Goal: Contribute content: Contribute content

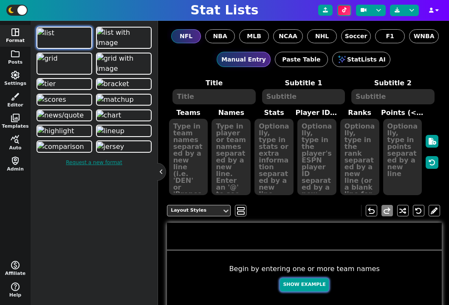
click at [303, 291] on button "Show Example" at bounding box center [304, 285] width 48 height 13
type textarea "Example Post"
type textarea "Random"
type textarea "BUF DAL JAX SF HOU DET GB MIA TB KC"
type textarea "Josh Allen Dak Prescott Trevor Lawrence Brock Purdy C.J. Stroud Jared Goff Jord…"
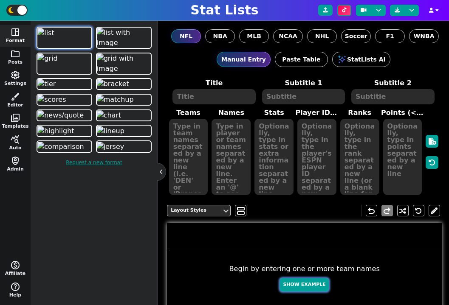
type textarea "675 630 616 561 453 446 444 395 380 103"
type textarea "3918298 2577417 4360310 4361741 4432577 3046779 4036378 4241479 3052587 3139477"
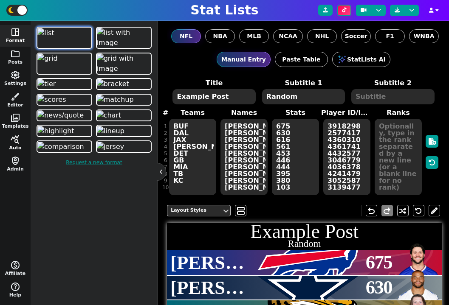
click at [19, 138] on span "query_stats" at bounding box center [15, 140] width 10 height 10
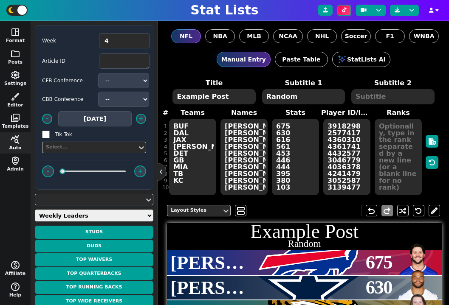
click at [76, 209] on span "Week 4 Article ID CFB Conference -- ACC American Big 12 Big Ten C-USA Independe…" at bounding box center [94, 163] width 119 height 276
click at [84, 220] on select "Weekly Leaders Slate Leaders QB Stats RB Stats REC Stats IDP Stats Other Stats …" at bounding box center [94, 216] width 119 height 12
select select "otherstats"
click at [35, 210] on select "Weekly Leaders Slate Leaders QB Stats RB Stats REC Stats IDP Stats Other Stats …" at bounding box center [94, 216] width 119 height 12
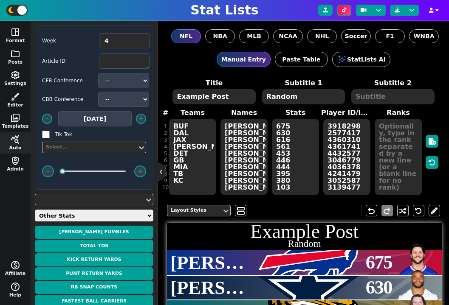
scroll to position [8, 0]
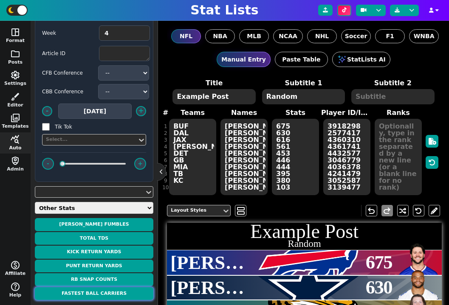
click at [105, 292] on button "Fastest Ball Carriers" at bounding box center [94, 294] width 119 height 13
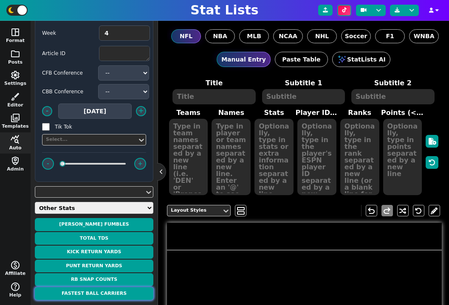
type textarea "FASTEST BALL CARRIERS"
type textarea "Through Week 3"
type textarea "IND DET JAX CHI KC PIT BAL MIA CHI MIA"
type textarea "Jonathan Taylor Jahmyr Gibbs Brian Thomas Jr. Nahshon Wright Tyquan Thornton DK…"
type textarea "22.4 22.3 22.1 21.7 21.5 21.3 21.1 21.0 21.0 21.0"
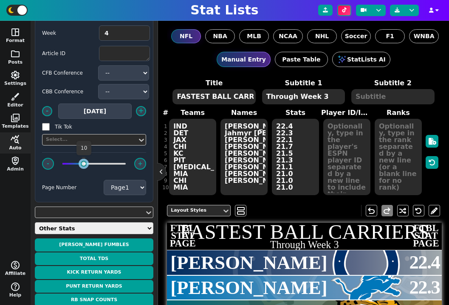
type textarea "IND DET JAX CHI KC PIT BAL MIA CHI MIA NYG"
type textarea "Jonathan Taylor Jahmyr Gibbs Brian Thomas Jr. Nahshon Wright Tyquan Thornton DK…"
type textarea "22.4 22.3 22.1 21.7 21.5 21.3 21.1 21.0 21.0 21.0 20.8"
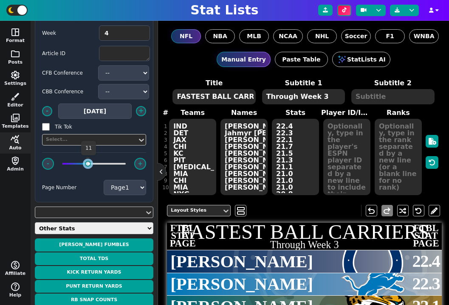
type textarea "IND DET JAX CHI KC PIT BAL MIA CHI MIA NYG MIN"
type textarea "Jonathan Taylor Jahmyr Gibbs Brian Thomas Jr. Nahshon Wright Tyquan Thornton DK…"
type textarea "22.4 22.3 22.1 21.7 21.5 21.3 21.1 21.0 21.0 21.0 20.8 20.8"
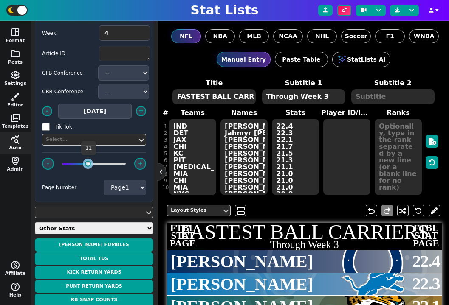
type textarea "IND DET JAX CHI KC PIT BAL MIA CHI MIA NYG MIN IND"
type textarea "Jonathan Taylor Jahmyr Gibbs Brian Thomas Jr. Nahshon Wright Tyquan Thornton DK…"
type textarea "22.4 22.3 22.1 21.7 21.5 21.3 21.1 21.0 21.0 21.0 20.8 20.8 20.7"
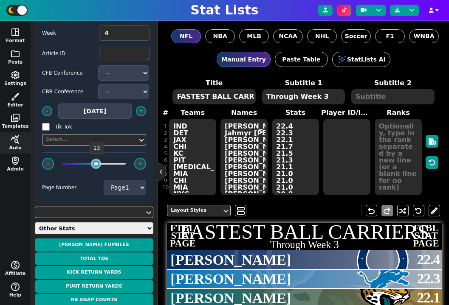
type textarea "IND DET JAX CHI KC PIT BAL MIA CHI MIA NYG MIN IND LAR"
type textarea "Jonathan Taylor Jahmyr Gibbs Brian Thomas Jr. Nahshon Wright Tyquan Thornton DK…"
type textarea "22.4 22.3 22.1 21.7 21.5 21.3 21.1 21.0 21.0 21.0 20.8 20.8 20.7 20.7"
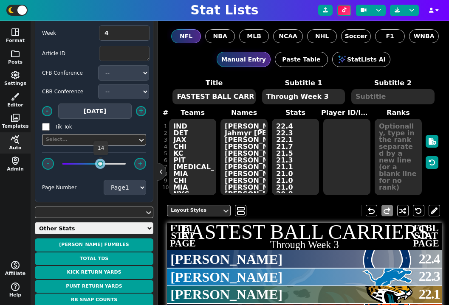
type textarea "IND DET JAX CHI KC PIT [MEDICAL_DATA] MIA CHI MIA NYG MIN IND LAR CAR"
type textarea "[PERSON_NAME] Jahmyr [PERSON_NAME] [PERSON_NAME] [PERSON_NAME] [PERSON_NAME] [P…"
type textarea "22.4 22.3 22.1 21.7 21.5 21.3 21.1 21.0 21.0 21.0 20.8 20.8 20.7 20.7 20.6"
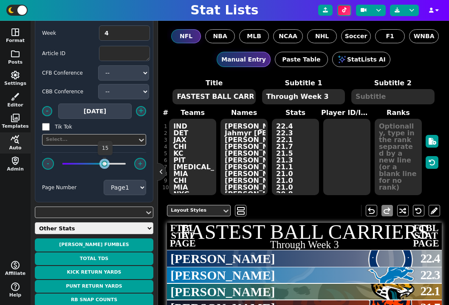
drag, startPoint x: 83, startPoint y: 164, endPoint x: 102, endPoint y: 168, distance: 19.5
click at [102, 168] on span "- +" at bounding box center [94, 163] width 104 height 23
click at [195, 165] on textarea "IND DET JAX CHI KC PIT [MEDICAL_DATA] MIA CHI MIA NYG MIN IND LAR CAR" at bounding box center [192, 157] width 47 height 76
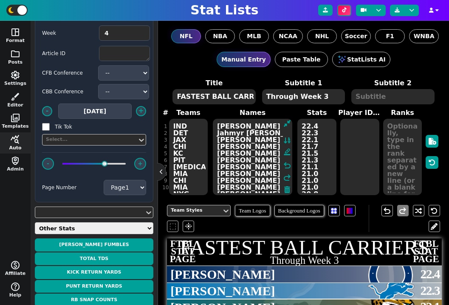
click at [268, 144] on textarea "[PERSON_NAME] Jahmyr [PERSON_NAME] [PERSON_NAME] [PERSON_NAME] [PERSON_NAME] [P…" at bounding box center [252, 157] width 79 height 76
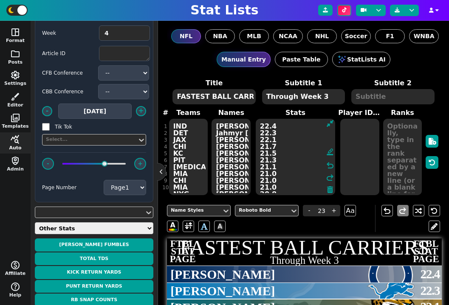
click at [314, 144] on textarea "22.4 22.3 22.1 21.7 21.5 21.3 21.1 21.0 21.0 21.0 20.8 20.8 20.7 20.7 20.6" at bounding box center [295, 157] width 79 height 76
click at [234, 97] on textarea "FASTEST BALL CARRIERS" at bounding box center [213, 96] width 83 height 15
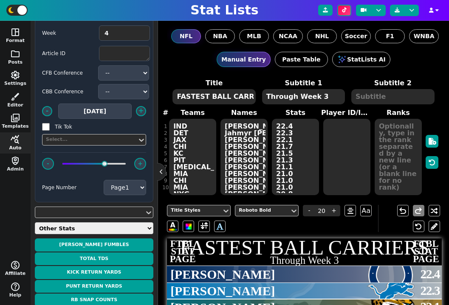
click at [301, 103] on textarea "Through Week 3" at bounding box center [303, 96] width 83 height 15
type input "10"
click at [72, 227] on select "Weekly Leaders Slate Leaders QB Stats RB Stats REC Stats IDP Stats Other Stats …" at bounding box center [94, 229] width 119 height 12
select select "teamstats"
click at [35, 223] on select "Weekly Leaders Slate Leaders QB Stats RB Stats REC Stats IDP Stats Other Stats …" at bounding box center [94, 229] width 119 height 12
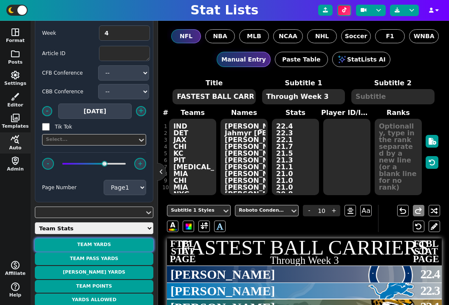
scroll to position [69, 0]
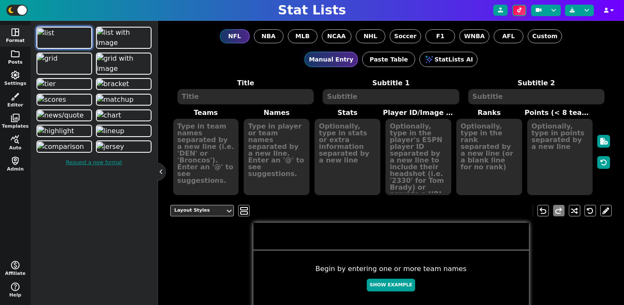
click at [18, 58] on span "folder" at bounding box center [15, 54] width 10 height 10
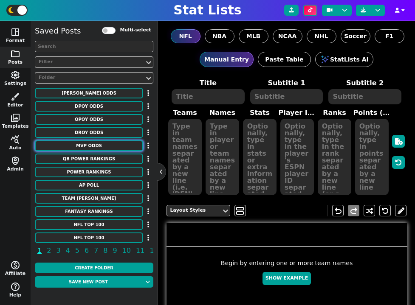
click at [90, 144] on button "MVP ODDS" at bounding box center [89, 146] width 108 height 11
type textarea "MVP ODDS"
type textarea "Implied Probability Acc. To DraftKings"
type textarea "buf [MEDICAL_DATA] lac gb phi wsh TB KC LAR DET DAL PIT ARI SF JAX [MEDICAL_DAT…"
type textarea "[PERSON_NAME] [PERSON_NAME] [PERSON_NAME] [PERSON_NAME] [PERSON_NAME] [PERSON_N…"
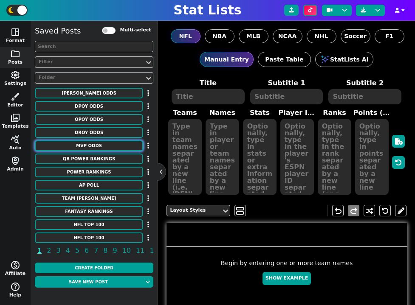
type textarea "28.6 25.0 16.7 5.9 5.9 5.6 5.3 5.0 3.8 2.8 1.6 1.6 1.6 1.5 1.3 1.2 1.2"
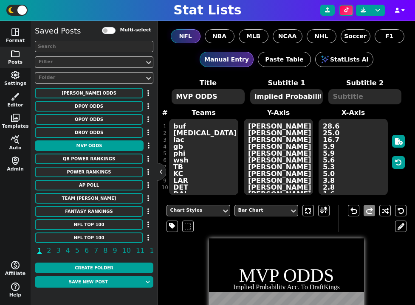
click at [124, 29] on label "Multi-select" at bounding box center [135, 30] width 31 height 7
click at [116, 29] on input "Multi-select" at bounding box center [109, 30] width 14 height 7
checkbox input "true"
click at [146, 111] on div "DPOY ODDS" at bounding box center [94, 106] width 119 height 11
click at [148, 109] on input "checkbox" at bounding box center [150, 107] width 6 height 6
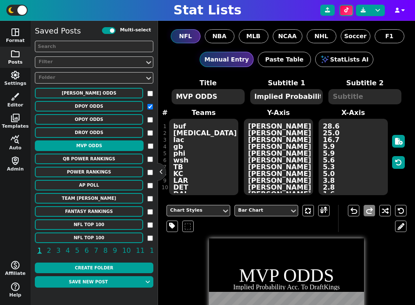
checkbox input "true"
click at [148, 120] on input "checkbox" at bounding box center [150, 120] width 6 height 6
checkbox input "true"
click at [148, 127] on div "DROY ODDS" at bounding box center [94, 132] width 119 height 11
click at [150, 133] on input "checkbox" at bounding box center [150, 133] width 6 height 6
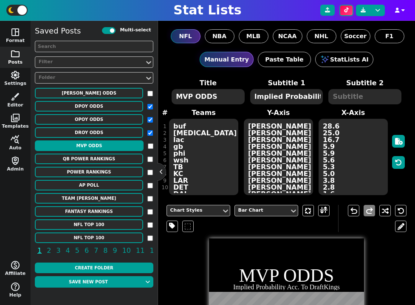
checkbox input "true"
click at [150, 144] on input "checkbox" at bounding box center [151, 147] width 6 height 6
checkbox input "true"
click at [153, 32] on button "button" at bounding box center [158, 30] width 10 height 11
click at [127, 72] on li "Delete All" at bounding box center [129, 71] width 73 height 13
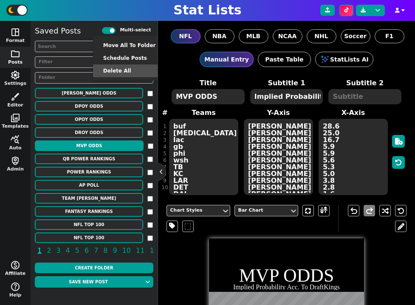
checkbox input "false"
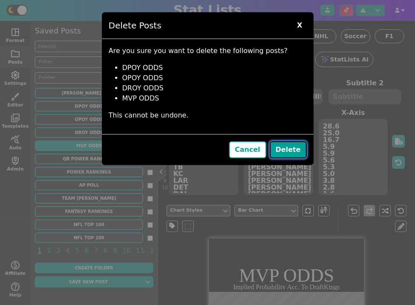
click at [293, 154] on button "Delete" at bounding box center [288, 149] width 37 height 17
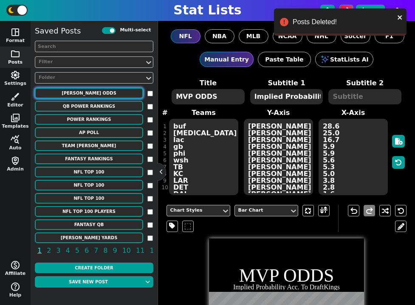
click at [113, 93] on button "[PERSON_NAME] ODDS" at bounding box center [89, 93] width 108 height 11
type textarea "[PERSON_NAME] ODDS"
type textarea "ind lac jax sea sf gb tb buf ne det chi lar min ari car"
type textarea "[PERSON_NAME] [PERSON_NAME] [PERSON_NAME] [PERSON_NAME] [PERSON_NAME] [PERSON_N…"
type textarea "20.8 13.3 9.1 7.7 7.7 5.3 5.3 5.3 4.8 4.8 4.8 4.8 3.8 3.8 3.8"
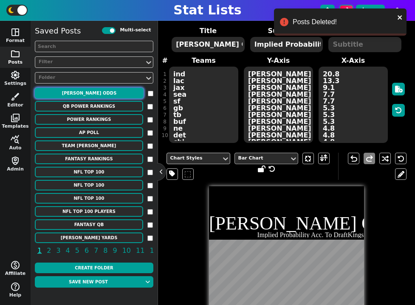
scroll to position [60, 0]
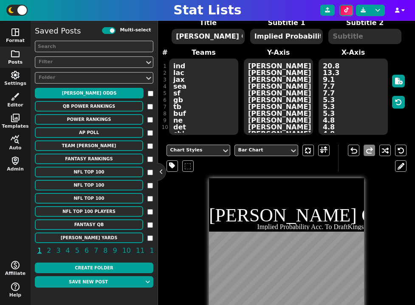
click at [218, 102] on textarea "ind lac jax sea sf gb tb buf ne det chi lar min ari car" at bounding box center [203, 97] width 69 height 76
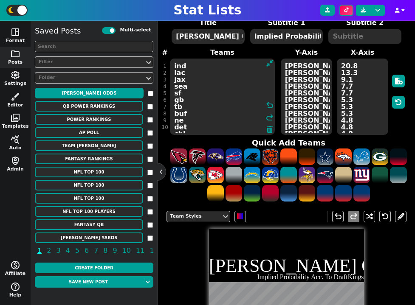
paste textarea "IND DET JAX CHI KC PIT [MEDICAL_DATA] MIA CHI MIA NYG MIN IND LAR CAR"
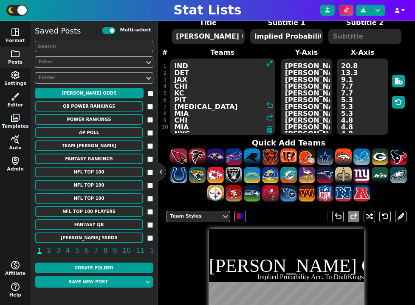
scroll to position [32, 0]
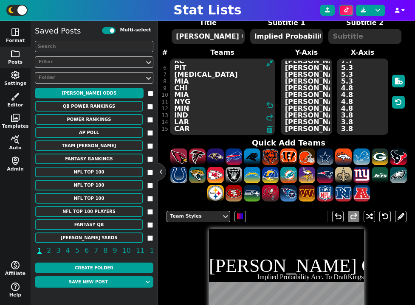
type textarea "IND DET JAX CHI KC PIT [MEDICAL_DATA] MIA CHI MIA NYG MIN IND LAR CAR"
click at [301, 90] on textarea "[PERSON_NAME] [PERSON_NAME] [PERSON_NAME] [PERSON_NAME] [PERSON_NAME] [PERSON_N…" at bounding box center [306, 97] width 51 height 76
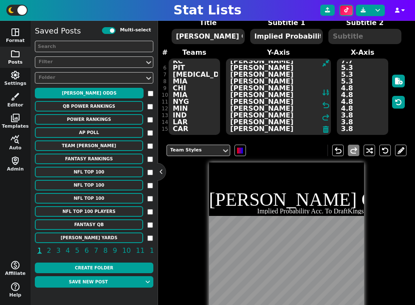
paste textarea "[PERSON_NAME] Jahmyr [PERSON_NAME] [PERSON_NAME] [PERSON_NAME] [PERSON_NAME] [P…"
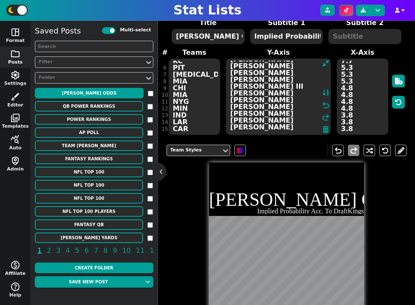
type textarea "[PERSON_NAME] Jahmyr [PERSON_NAME] [PERSON_NAME] [PERSON_NAME] [PERSON_NAME] [P…"
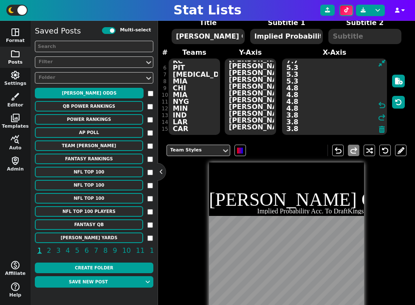
click at [351, 84] on textarea "20.8 13.3 9.1 7.7 7.7 5.3 5.3 5.3 4.8 4.8 4.8 4.8 3.8 3.8 3.8" at bounding box center [334, 97] width 105 height 76
paste textarea "2.4 22.3 22.1 21.7 21.5 21.3 21.1 21.0 21.0 21.0 20.8 20.8 20.7 20.7 20.6"
type textarea "22.4 22.3 22.1 21.7 21.5 21.3 21.1 21.0 21.0 21.0 20.8 20.8 20.7 20.7 20.6"
click at [212, 40] on textarea "[PERSON_NAME] ODDS" at bounding box center [208, 36] width 73 height 15
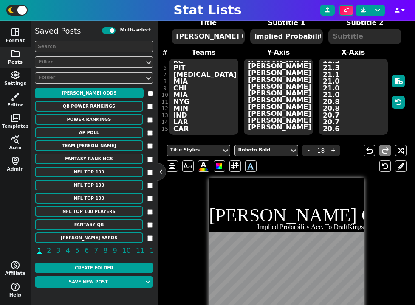
paste textarea "FASTEST BALL CARRIER"
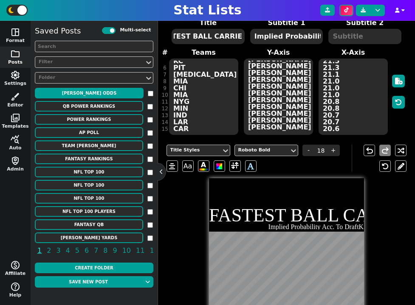
type textarea "FASTEST BALL CARRIERS"
click at [281, 40] on textarea "Implied Probability Acc. To DraftKings" at bounding box center [286, 36] width 73 height 15
type input "6.5"
paste textarea "Through Week 3"
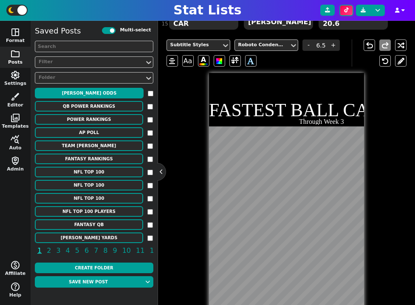
scroll to position [224, 0]
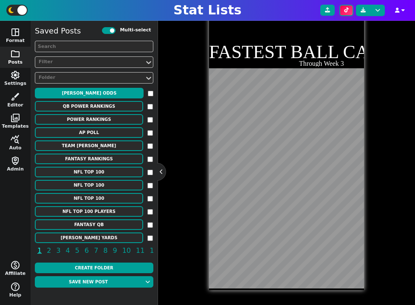
type textarea "Through Week 3"
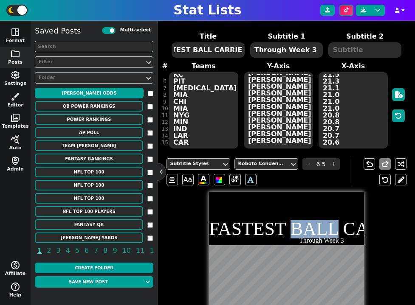
scroll to position [18, 0]
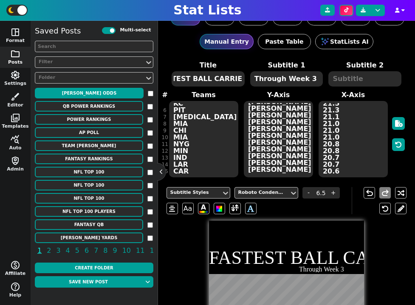
click at [267, 76] on textarea "Through Week 3" at bounding box center [286, 78] width 73 height 15
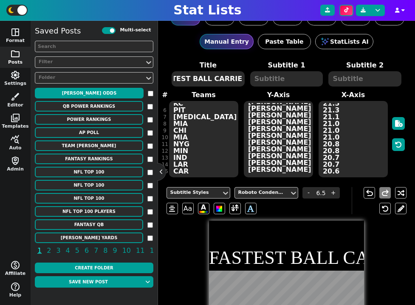
click at [342, 80] on textarea at bounding box center [364, 78] width 73 height 15
type input "10"
paste textarea "Through Week 3"
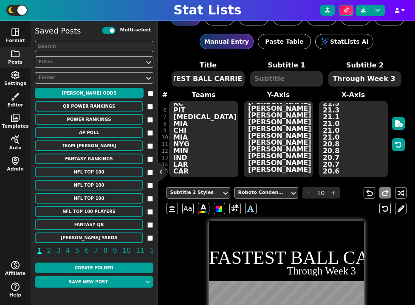
type textarea "Through Week 3"
click at [220, 74] on textarea "FASTEST BALL CARRIERS" at bounding box center [208, 78] width 73 height 15
type input "18"
drag, startPoint x: 190, startPoint y: 80, endPoint x: 299, endPoint y: 86, distance: 108.5
click at [299, 86] on span "Title FASTEST BALL CARRIERS Subtitle 1 Subtitle 2 Through Week 3" at bounding box center [286, 73] width 235 height 27
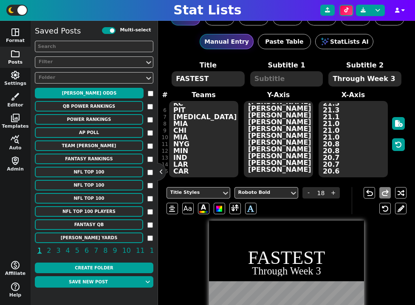
scroll to position [0, 0]
type textarea "FASTEST"
click at [286, 79] on textarea at bounding box center [286, 78] width 73 height 15
type input "6.5"
paste textarea "BALL CARRIERS"
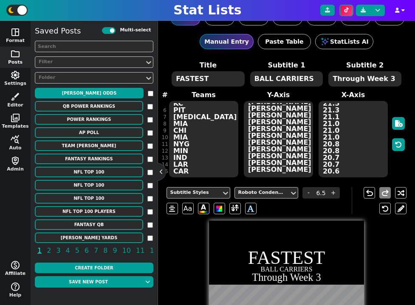
type textarea "BALL CARRIERS"
click at [291, 259] on h1 "FASTEST" at bounding box center [286, 258] width 155 height 19
click at [290, 267] on h2 "BALL CARRIERS" at bounding box center [286, 269] width 155 height 7
type input "6.5"
click at [265, 194] on div "Roboto Condensed" at bounding box center [262, 192] width 48 height 7
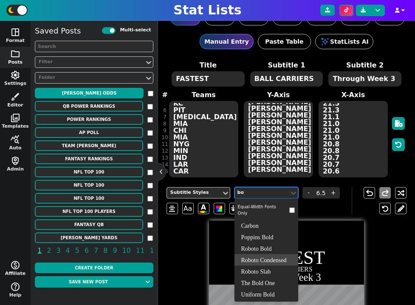
type input "bol"
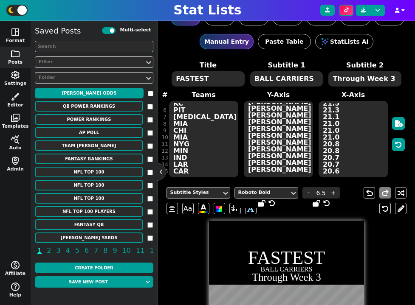
click at [322, 194] on input "6.5" at bounding box center [321, 192] width 13 height 11
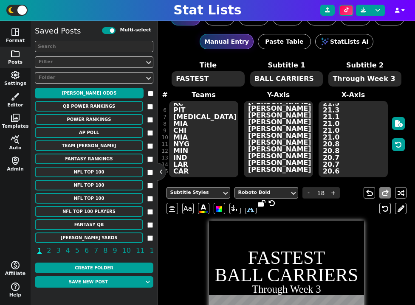
type input "18"
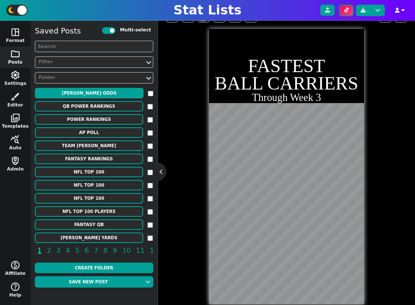
scroll to position [224, 0]
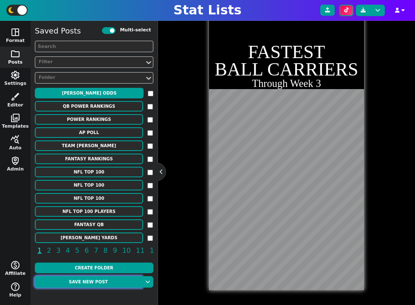
click at [106, 279] on button "Save new post" at bounding box center [88, 282] width 107 height 11
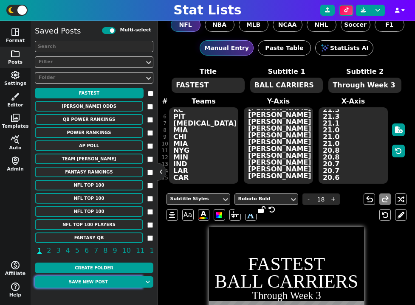
scroll to position [0, 0]
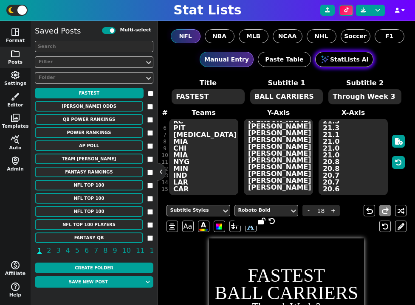
click at [341, 56] on button "StatLists AI" at bounding box center [344, 59] width 58 height 15
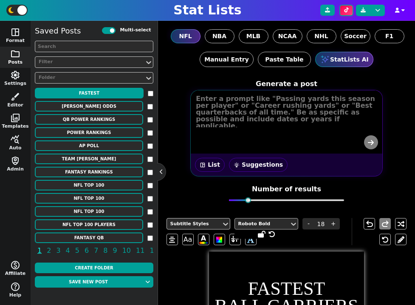
click at [213, 163] on button "space_dashboard List" at bounding box center [210, 165] width 30 height 14
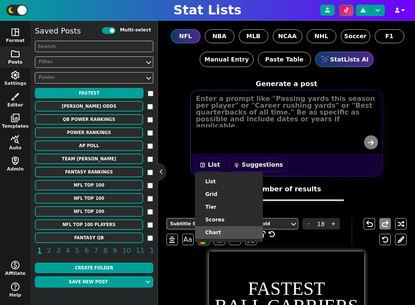
click at [224, 230] on li "chart" at bounding box center [229, 232] width 68 height 13
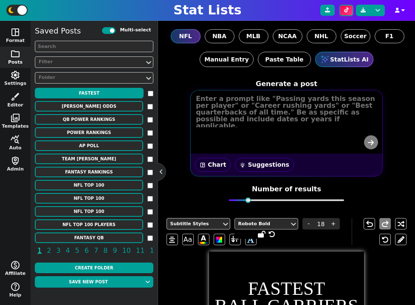
click at [264, 118] on textarea at bounding box center [288, 109] width 192 height 36
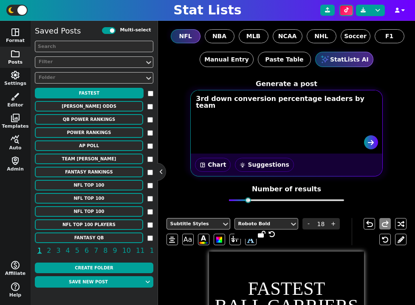
type textarea "3rd down conversion percentage leaders by team"
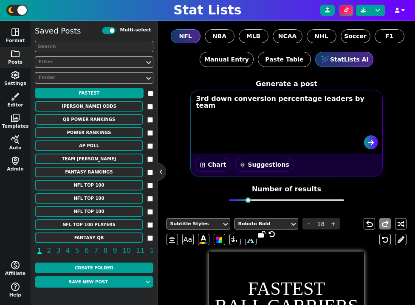
click at [209, 167] on button "space_dashboard chart" at bounding box center [213, 165] width 36 height 14
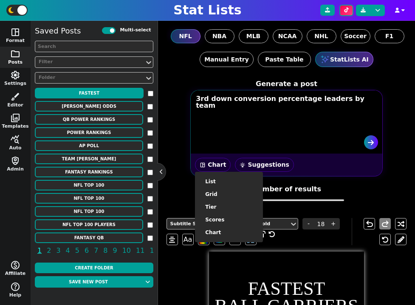
click at [242, 167] on span "wb_incandescent" at bounding box center [243, 165] width 6 height 6
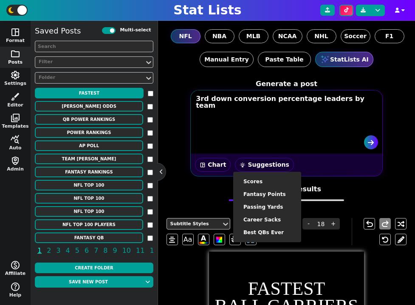
click at [246, 164] on button "wb_incandescent Suggestions" at bounding box center [264, 165] width 59 height 14
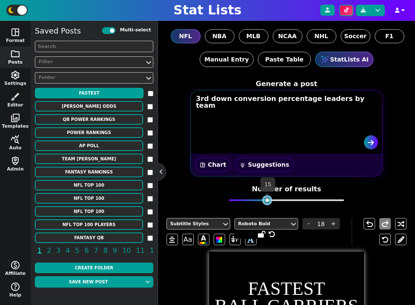
drag, startPoint x: 260, startPoint y: 199, endPoint x: 267, endPoint y: 200, distance: 7.4
click at [267, 200] on div at bounding box center [287, 201] width 116 height 6
click at [371, 142] on icon "submit" at bounding box center [371, 142] width 6 height 7
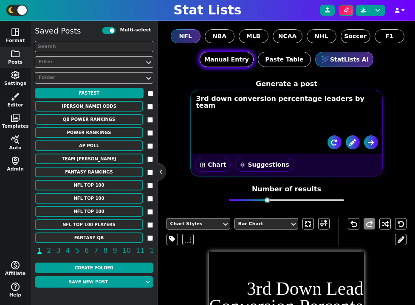
click at [235, 58] on button "Manual Entry" at bounding box center [227, 59] width 54 height 15
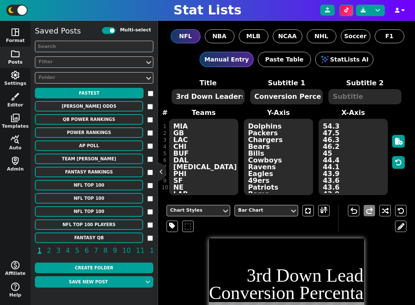
drag, startPoint x: 208, startPoint y: 97, endPoint x: 294, endPoint y: 107, distance: 86.8
click at [293, 107] on span "Title 3rd Down Leaders Subtitle 1 Conversion Percentage 2025 Subtitle 2 # 1 2 3…" at bounding box center [287, 137] width 240 height 118
click at [217, 101] on textarea "3rd Down Leaders" at bounding box center [208, 96] width 73 height 15
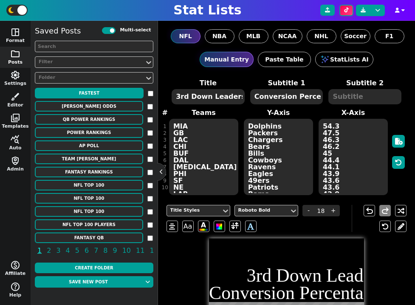
click at [217, 101] on textarea "3rd Down Leaders" at bounding box center [208, 96] width 73 height 15
type textarea "3rd Down"
drag, startPoint x: 291, startPoint y: 96, endPoint x: 412, endPoint y: 106, distance: 121.0
click at [412, 106] on div "NFL NBA MLB NCAA NHL Soccer F1 WNBA AFL Custom Manual Entry Paste Table StatLis…" at bounding box center [286, 163] width 257 height 285
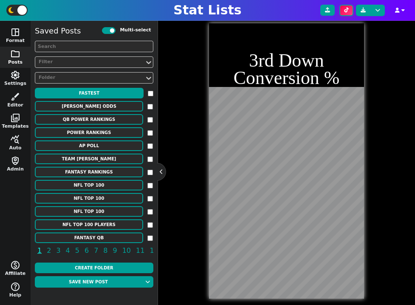
scroll to position [224, 0]
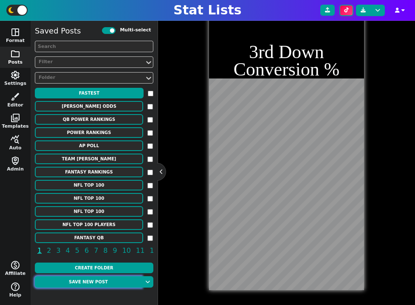
type textarea "Conversion %"
click at [104, 281] on button "Save new post" at bounding box center [88, 282] width 107 height 11
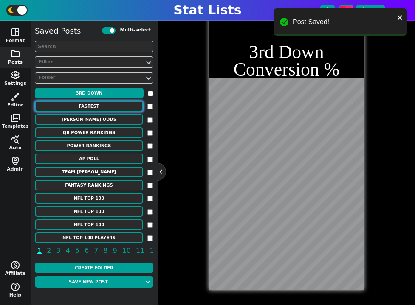
click at [108, 107] on button "FASTEST" at bounding box center [89, 106] width 108 height 11
type textarea "FASTEST"
type textarea "BALL CARRIERS"
type textarea "Through Week 3"
type textarea "IND DET JAX CHI KC PIT [MEDICAL_DATA] MIA CHI MIA NYG MIN IND LAR CAR"
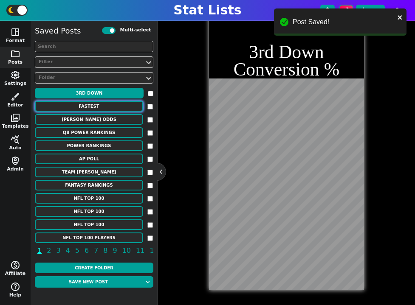
type textarea "[PERSON_NAME] Jahmyr [PERSON_NAME] [PERSON_NAME] [PERSON_NAME] [PERSON_NAME] [P…"
type textarea "22.4 22.3 22.1 21.7 21.5 21.3 21.1 21.0 21.0 21.0 20.8 20.8 20.7 20.7 20.6"
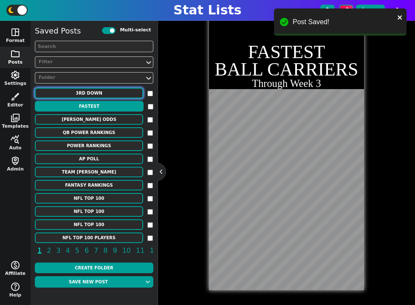
click at [102, 96] on button "3rd Down" at bounding box center [89, 93] width 108 height 11
type textarea "3rd Down"
type textarea "Conversion %"
type textarea "MIA GB LAC CHI BUF DAL [MEDICAL_DATA] PHI SF NE LAR CLE IND KC TB"
type textarea "Dolphins Packers Chargers Bears Bills Cowboys Ravens Eagles 49ers Patriots Rams…"
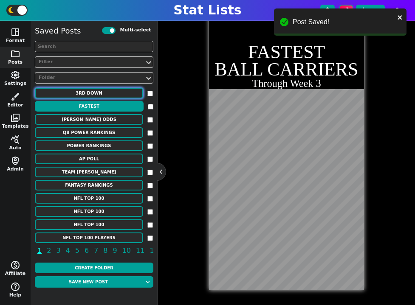
type textarea "54.3 47.5 46.3 46.2 45 44.4 44.1 43.9 43.6 43.6 42.9 42.6 41.7 41.5 41.5"
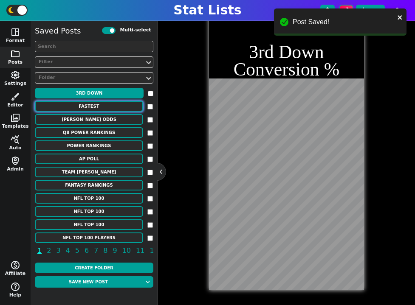
click at [102, 108] on button "FASTEST" at bounding box center [89, 106] width 108 height 11
type textarea "FASTEST"
type textarea "BALL CARRIERS"
type textarea "Through Week 3"
type textarea "IND DET JAX CHI KC PIT [MEDICAL_DATA] MIA CHI MIA NYG MIN IND LAR CAR"
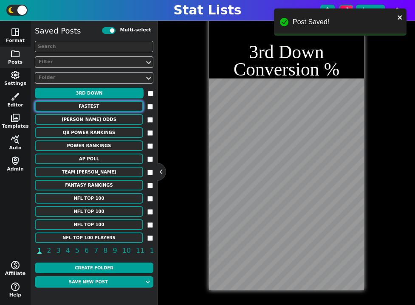
type textarea "[PERSON_NAME] Jahmyr [PERSON_NAME] [PERSON_NAME] [PERSON_NAME] [PERSON_NAME] [P…"
type textarea "22.4 22.3 22.1 21.7 21.5 21.3 21.1 21.0 21.0 21.0 20.8 20.8 20.7 20.7 20.6"
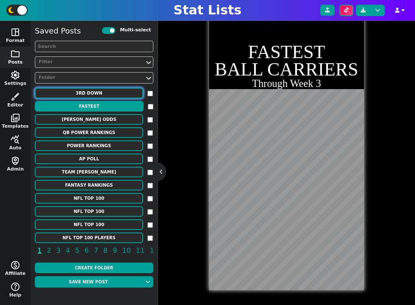
click at [107, 94] on button "3rd Down" at bounding box center [89, 93] width 108 height 11
type textarea "3rd Down"
type textarea "Conversion %"
type textarea "MIA GB LAC CHI BUF DAL [MEDICAL_DATA] PHI SF NE LAR CLE IND KC TB"
type textarea "Dolphins Packers Chargers Bears Bills Cowboys Ravens Eagles 49ers Patriots Rams…"
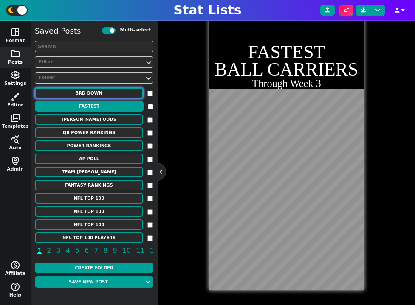
type textarea "54.3 47.5 46.3 46.2 45 44.4 44.1 43.9 43.6 43.6 42.9 42.6 41.7 41.5 41.5"
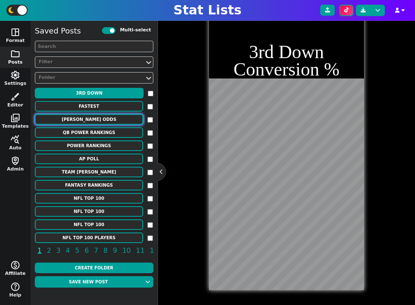
click at [100, 119] on button "[PERSON_NAME] ODDS" at bounding box center [89, 119] width 108 height 11
type textarea "[PERSON_NAME] ODDS"
type textarea "Implied Probability Acc. To DraftKings"
type textarea "ind lac jax sea sf gb tb buf ne det chi lar min ari car"
type textarea "[PERSON_NAME] [PERSON_NAME] [PERSON_NAME] [PERSON_NAME] [PERSON_NAME] [PERSON_N…"
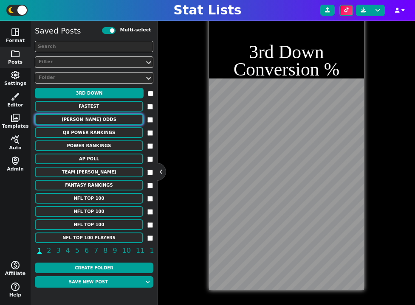
type textarea "20.8 13.3 9.1 7.7 7.7 5.3 5.3 5.3 4.8 4.8 4.8 4.8 3.8 3.8 3.8"
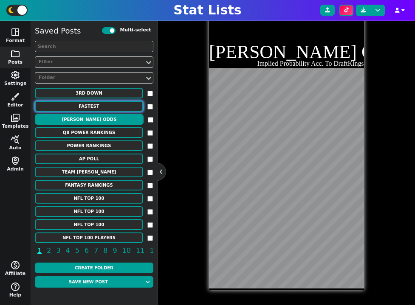
click at [104, 104] on button "FASTEST" at bounding box center [89, 106] width 108 height 11
type textarea "FASTEST"
type textarea "BALL CARRIERS"
type textarea "Through Week 3"
type textarea "IND DET JAX CHI KC PIT [MEDICAL_DATA] MIA CHI MIA NYG MIN IND LAR CAR"
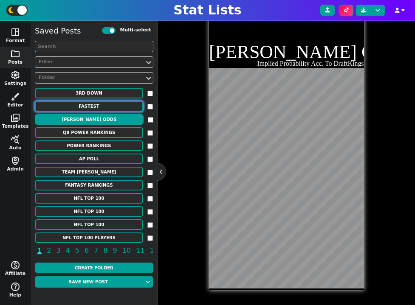
type textarea "[PERSON_NAME] Jahmyr [PERSON_NAME] [PERSON_NAME] [PERSON_NAME] [PERSON_NAME] [P…"
type textarea "22.4 22.3 22.1 21.7 21.5 21.3 21.1 21.0 21.0 21.0 20.8 20.8 20.7 20.7 20.6"
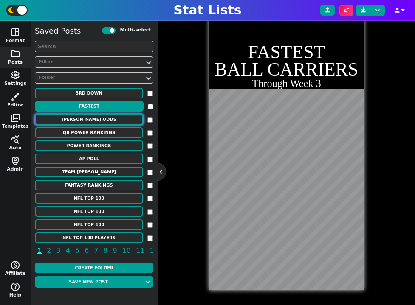
click at [101, 120] on button "[PERSON_NAME] ODDS" at bounding box center [89, 119] width 108 height 11
type textarea "[PERSON_NAME] ODDS"
type textarea "Implied Probability Acc. To DraftKings"
type textarea "ind lac jax sea sf gb tb buf ne det chi lar min ari car"
type textarea "[PERSON_NAME] [PERSON_NAME] [PERSON_NAME] [PERSON_NAME] [PERSON_NAME] [PERSON_N…"
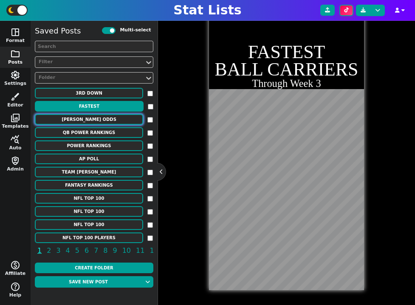
type textarea "20.8 13.3 9.1 7.7 7.7 5.3 5.3 5.3 4.8 4.8 4.8 4.8 3.8 3.8 3.8"
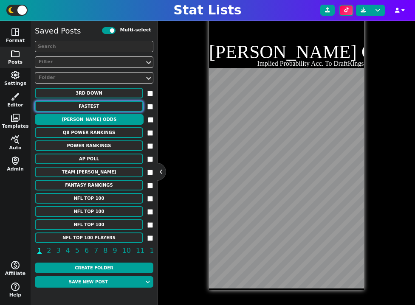
click at [103, 105] on button "FASTEST" at bounding box center [89, 106] width 108 height 11
type textarea "FASTEST"
type textarea "BALL CARRIERS"
type textarea "Through Week 3"
type textarea "IND DET JAX CHI KC PIT [MEDICAL_DATA] MIA CHI MIA NYG MIN IND LAR CAR"
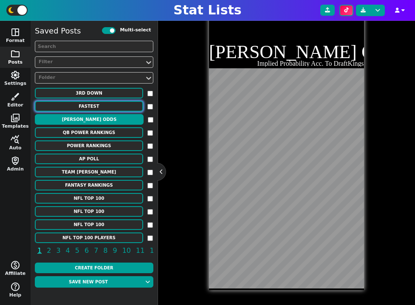
type textarea "[PERSON_NAME] Jahmyr [PERSON_NAME] [PERSON_NAME] [PERSON_NAME] [PERSON_NAME] [P…"
type textarea "22.4 22.3 22.1 21.7 21.5 21.3 21.1 21.0 21.0 21.0 20.8 20.8 20.7 20.7 20.6"
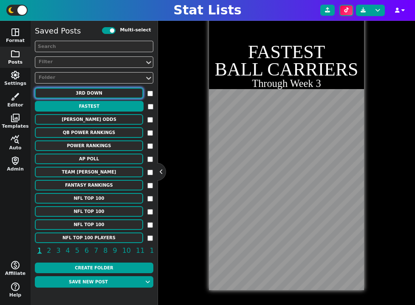
click at [106, 95] on button "3rd Down" at bounding box center [89, 93] width 108 height 11
type textarea "3rd Down"
type textarea "Conversion %"
type textarea "MIA GB LAC CHI BUF DAL [MEDICAL_DATA] PHI SF NE LAR CLE IND KC TB"
type textarea "Dolphins Packers Chargers Bears Bills Cowboys Ravens Eagles 49ers Patriots Rams…"
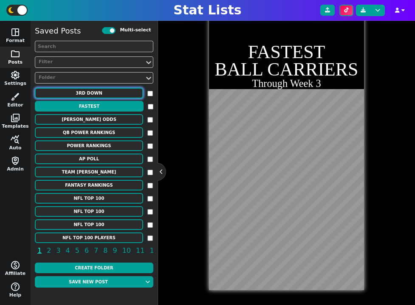
type textarea "54.3 47.5 46.3 46.2 45 44.4 44.1 43.9 43.6 43.6 42.9 42.6 41.7 41.5 41.5"
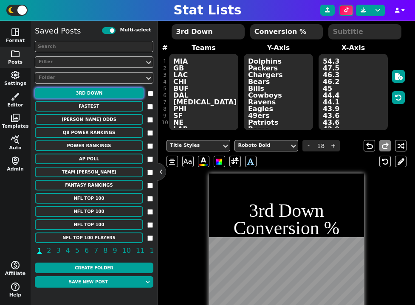
scroll to position [14, 0]
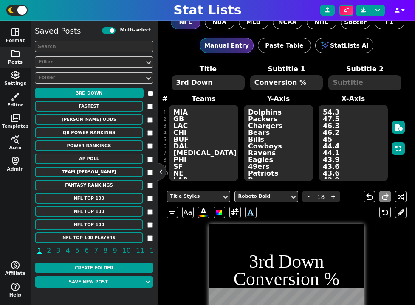
click at [350, 77] on textarea at bounding box center [364, 82] width 73 height 15
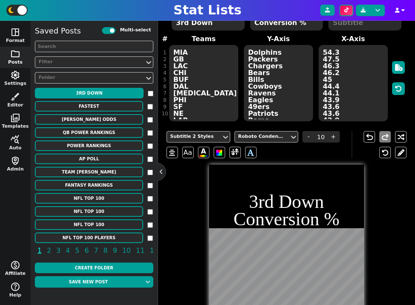
scroll to position [32, 0]
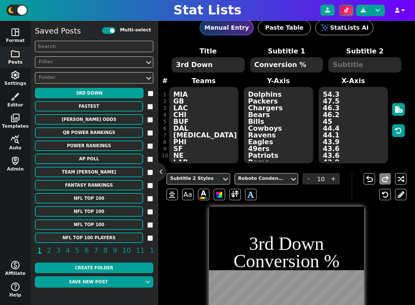
click at [212, 67] on textarea "3rd Down" at bounding box center [208, 64] width 73 height 15
type input "18"
click at [212, 67] on textarea "3rd Down" at bounding box center [208, 64] width 73 height 15
click at [345, 30] on button "StatLists AI" at bounding box center [344, 27] width 58 height 15
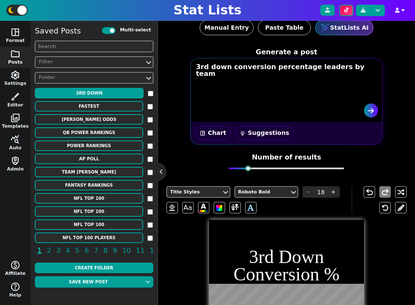
click at [284, 87] on textarea "3rd down conversion percentage leaders by team" at bounding box center [288, 77] width 192 height 36
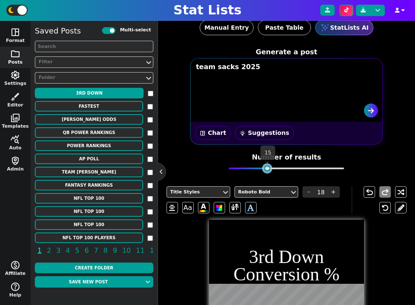
click at [267, 167] on div at bounding box center [287, 169] width 116 height 6
click at [371, 111] on icon "submit" at bounding box center [371, 110] width 6 height 7
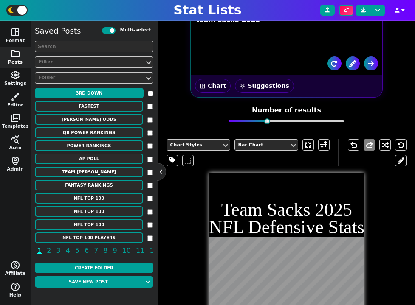
scroll to position [14, 0]
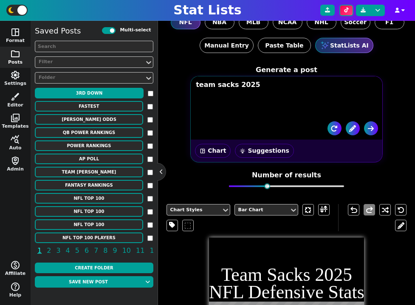
click at [197, 86] on textarea "team sacks 2025" at bounding box center [288, 95] width 192 height 36
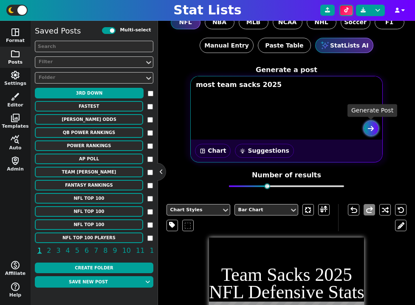
type textarea "most team sacks 2025"
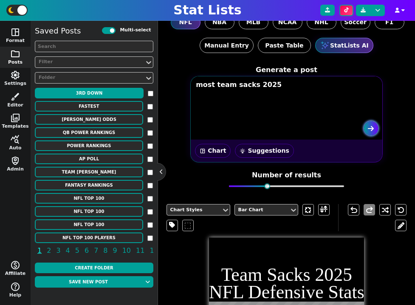
click at [373, 127] on icon "submit" at bounding box center [371, 128] width 6 height 7
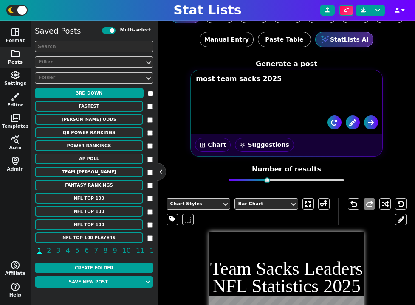
scroll to position [2, 0]
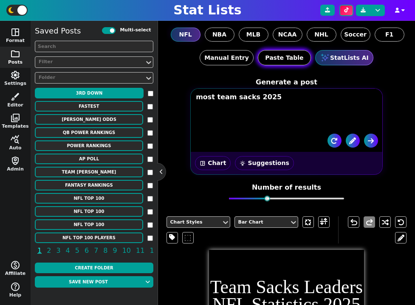
click at [290, 60] on button "Paste Table" at bounding box center [284, 57] width 53 height 15
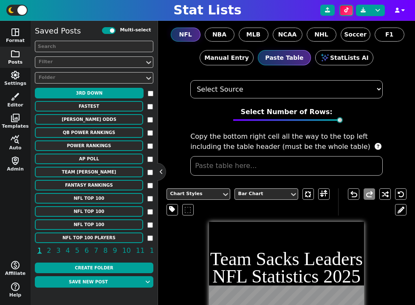
click at [304, 91] on select "Select Source ESPN Sports Reference Spreadsheet" at bounding box center [286, 89] width 192 height 18
select select "ESPN"
click at [190, 80] on select "Select Source ESPN Sports Reference Spreadsheet" at bounding box center [286, 89] width 192 height 18
click at [339, 119] on div at bounding box center [340, 120] width 6 height 6
click at [291, 164] on input "text" at bounding box center [286, 166] width 192 height 20
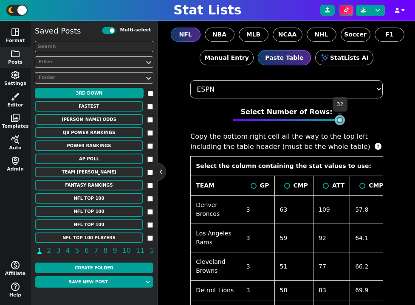
drag, startPoint x: 253, startPoint y: 121, endPoint x: 376, endPoint y: 125, distance: 122.8
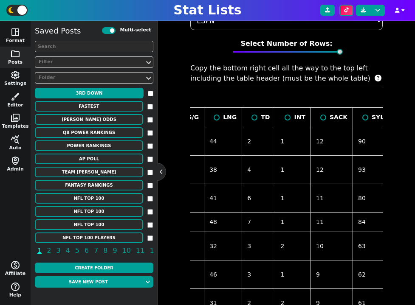
scroll to position [0, 338]
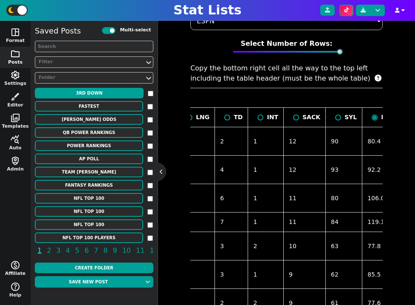
click at [292, 115] on div "SACK" at bounding box center [304, 117] width 31 height 9
click at [293, 116] on input "radio" at bounding box center [296, 118] width 6 height 6
radio input "true"
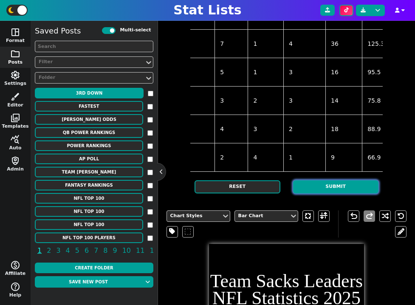
click at [330, 188] on button "Submit" at bounding box center [335, 187] width 85 height 13
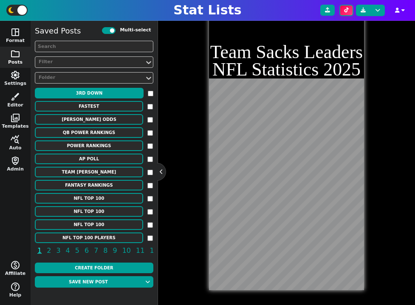
scroll to position [0, 0]
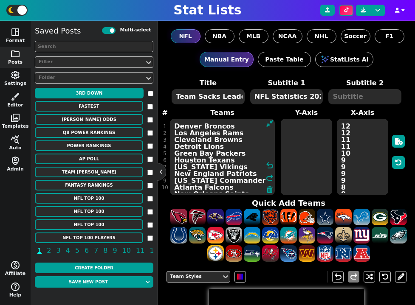
drag, startPoint x: 225, startPoint y: 127, endPoint x: 175, endPoint y: 127, distance: 50.1
click at [175, 127] on textarea "Denver Broncos Los Angeles Rams Cleveland Browns Detroit Lions Green Bay Packer…" at bounding box center [222, 157] width 105 height 76
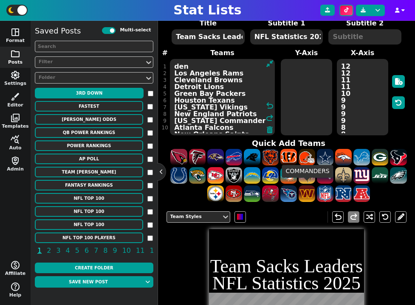
scroll to position [55, 0]
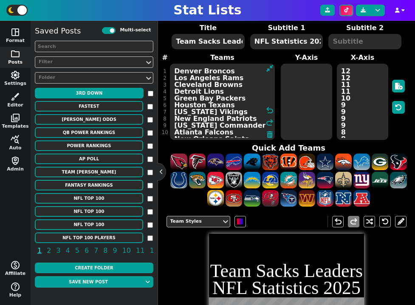
paste textarea "Broncos Rams Browns Lions Packers Texans Vikings Patriots Commanders Falcons Sa…"
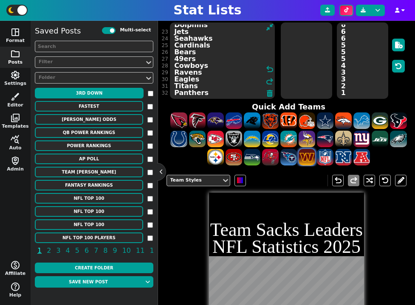
scroll to position [66, 0]
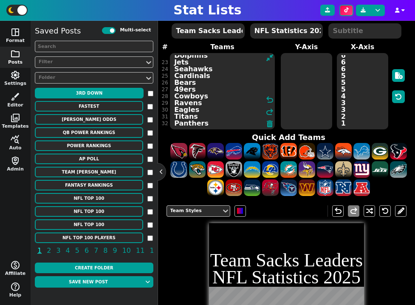
type textarea "Broncos Rams Browns Lions Packers Texans Vikings Patriots Commanders Falcons Sa…"
click at [285, 79] on textarea at bounding box center [306, 91] width 51 height 76
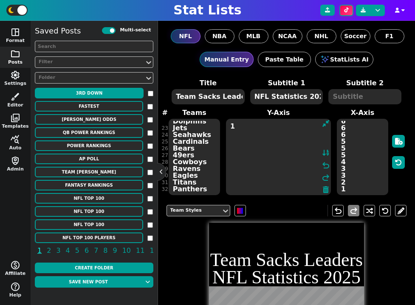
scroll to position [11, 0]
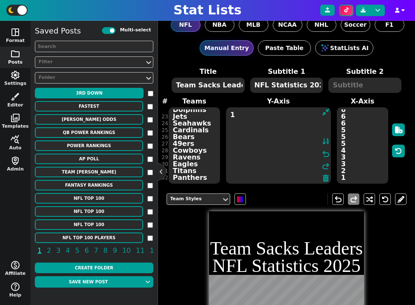
click at [206, 154] on textarea "Broncos Rams Browns Lions Packers Texans Vikings Patriots Commanders Falcons Sa…" at bounding box center [194, 145] width 51 height 76
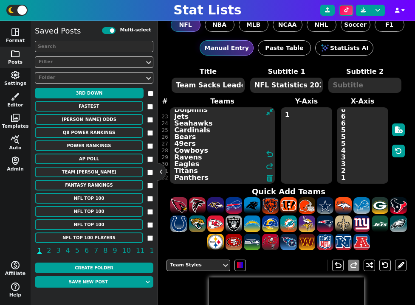
click at [291, 141] on textarea "1" at bounding box center [306, 145] width 51 height 76
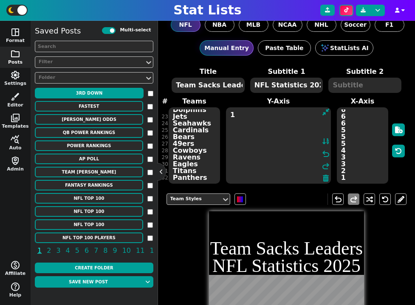
paste textarea "Broncos Rams Browns Lions Packers Texans Vikings Patriots Commanders Falcons Sa…"
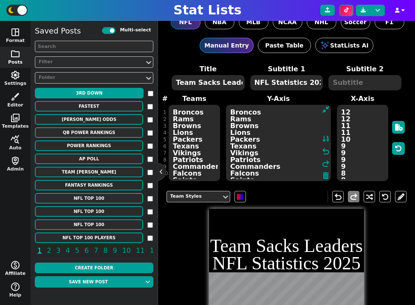
scroll to position [0, 0]
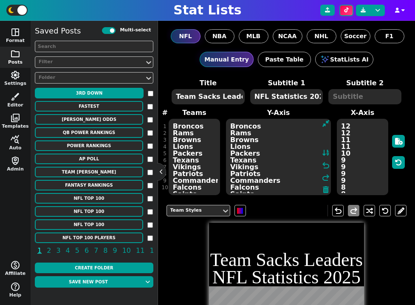
type textarea "Broncos Rams Browns Lions Packers Texans Vikings Patriots Commanders Falcons Sa…"
click at [284, 95] on textarea "NFL Statistics 2025" at bounding box center [286, 96] width 73 height 15
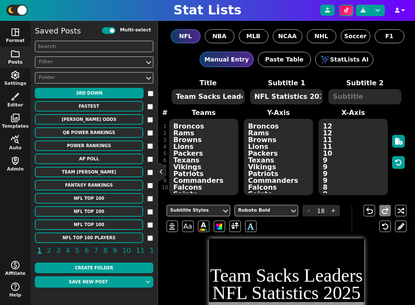
click at [284, 95] on textarea "NFL Statistics 2025" at bounding box center [286, 96] width 73 height 15
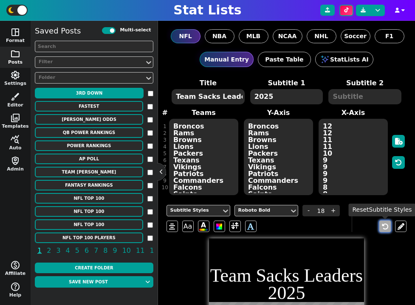
type textarea "2025"
click at [385, 225] on icon at bounding box center [385, 226] width 7 height 7
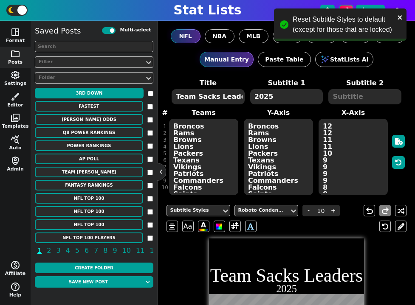
click at [231, 95] on textarea "Team Sacks Leaders" at bounding box center [208, 96] width 73 height 15
type input "18"
click at [231, 95] on textarea "Team Sacks Leaders" at bounding box center [208, 96] width 73 height 15
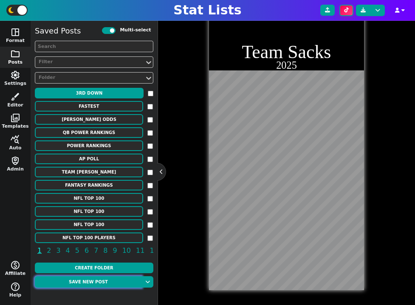
type textarea "Team Sacks"
click at [102, 282] on button "Save new post" at bounding box center [88, 282] width 107 height 11
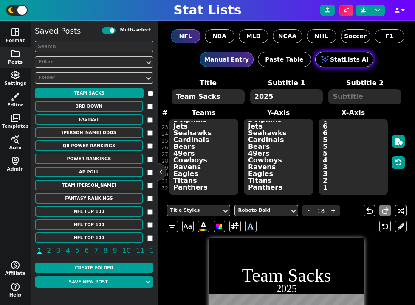
click at [329, 61] on icon at bounding box center [325, 59] width 10 height 10
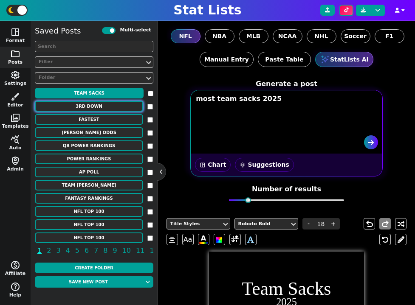
drag, startPoint x: 284, startPoint y: 103, endPoint x: 115, endPoint y: 103, distance: 169.1
click at [115, 103] on div "space_dashboard Format folder Posts settings Settings brush Editor photo_librar…" at bounding box center [207, 163] width 415 height 285
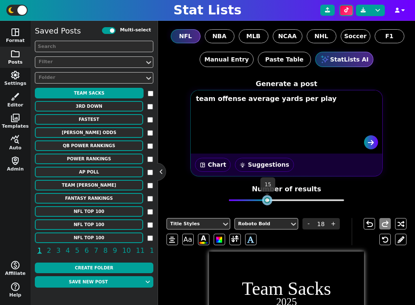
click at [265, 200] on div at bounding box center [287, 201] width 116 height 6
click at [366, 141] on button "submit" at bounding box center [371, 142] width 14 height 14
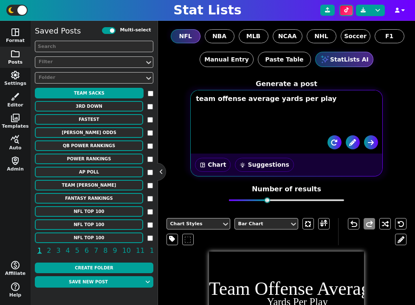
click at [196, 101] on textarea "team offense average yards per play" at bounding box center [288, 109] width 192 height 36
type textarea "most team offense average yards per play"
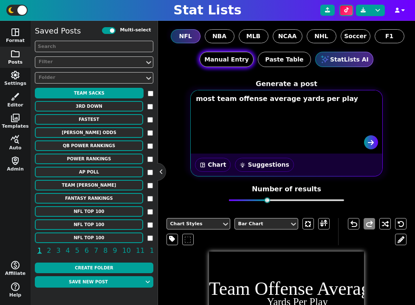
click at [231, 55] on button "Manual Entry" at bounding box center [227, 59] width 54 height 15
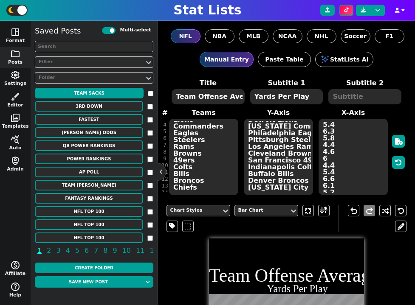
scroll to position [33, 0]
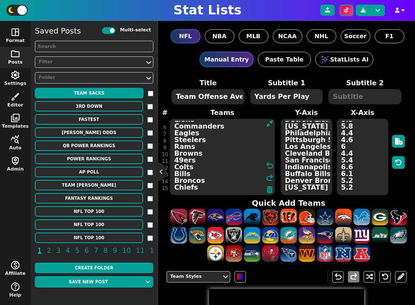
click at [208, 135] on textarea "Bears Cardinals Packers Giants Lions Commanders Eagles Steelers Rams Browns 49e…" at bounding box center [222, 157] width 105 height 76
paste textarea "Colts Lions Bills Rams Commanders Cowboys Bears Chargers Giants Dolphins 49ers …"
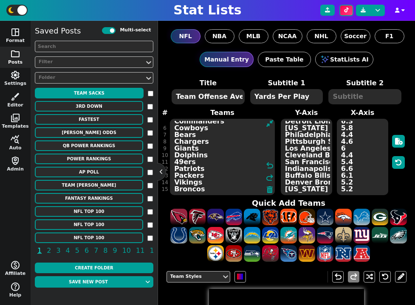
type textarea "Colts Lions Bills Rams Commanders Cowboys Bears Chargers Giants Dolphins 49ers …"
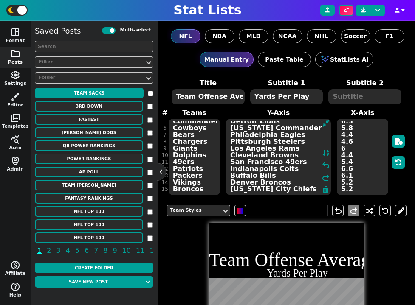
click at [307, 138] on textarea "Chicago Bears [US_STATE] Cardinals Green Bay Packers [US_STATE] Giants Detroit …" at bounding box center [278, 157] width 105 height 76
paste textarea "olts Lions Bills Rams Commanders Cowboys Bears Chargers Giants Dolphins 49ers P…"
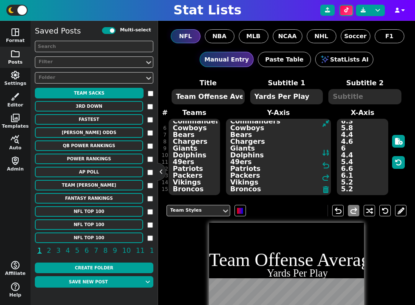
type textarea "Colts Lions Bills Rams Commanders Cowboys Bears Chargers Giants Dolphins 49ers …"
click at [287, 145] on textarea "Colts Lions Bills Rams Commanders Cowboys Bears Chargers Giants Dolphins 49ers …" at bounding box center [278, 157] width 105 height 76
click at [360, 146] on textarea "5.7 4.8 5.3 5.4 6.3 5.8 4.4 4.6 6 4.4 5.4 6.6 6.1 5.2 5.2" at bounding box center [362, 157] width 51 height 76
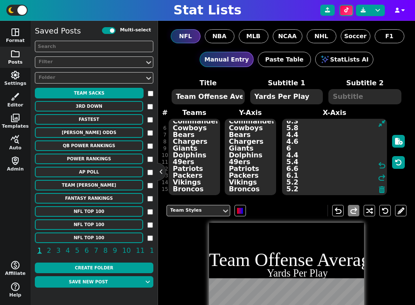
paste textarea "6.61 6.26 6.12 5.99 5.77 5.73 5.66 5.52 5.41 5.38 5.36 5.35 5.26 5.25 5.24"
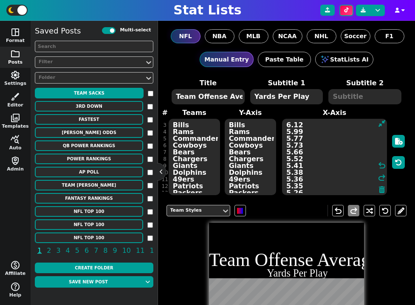
scroll to position [0, 0]
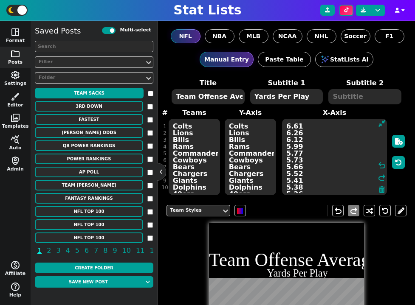
type textarea "6.61 6.26 6.12 5.99 5.77 5.73 5.66 5.52 5.41 5.38 5.36 5.35 5.26 5.25 5.24"
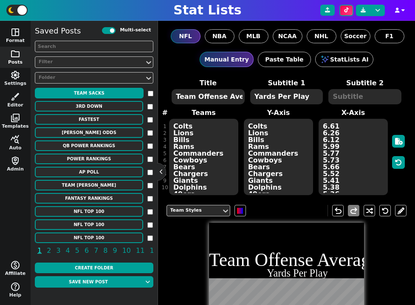
click at [222, 99] on textarea "Team Offense Averages" at bounding box center [208, 96] width 73 height 15
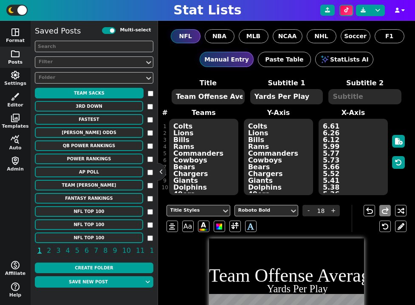
type textarea "y"
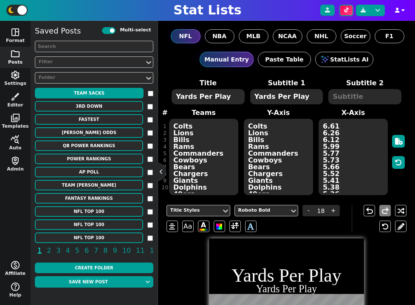
type textarea "Yards Per Play"
click at [279, 100] on textarea "Yards Per Play" at bounding box center [286, 96] width 73 height 15
type input "10"
click at [279, 100] on textarea "Yards Per Play" at bounding box center [286, 96] width 73 height 15
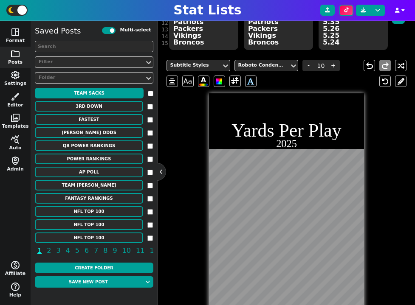
scroll to position [183, 0]
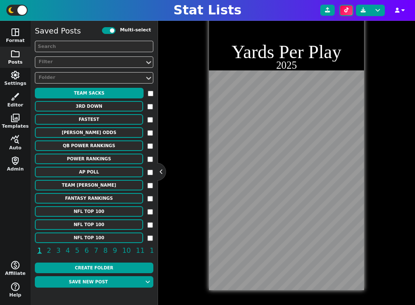
type textarea "2025"
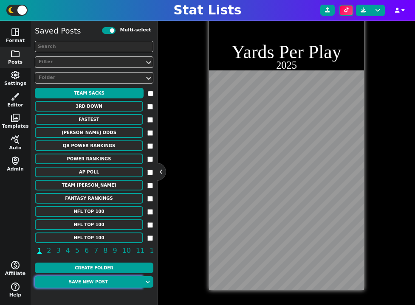
click at [105, 282] on button "Save new post" at bounding box center [88, 282] width 107 height 11
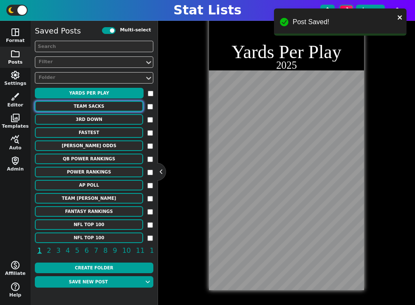
click at [112, 106] on button "Team Sacks" at bounding box center [89, 106] width 108 height 11
type textarea "Team Sacks"
type textarea "Broncos Rams Browns Lions Packers Texans Vikings Patriots Commanders Falcons Sa…"
type textarea "12 12 11 11 10 9 9 9 9 8 8 8 8 8 7 7 7 7 6 6 6 6 6 6 5 5 5 4 3 3 2 1"
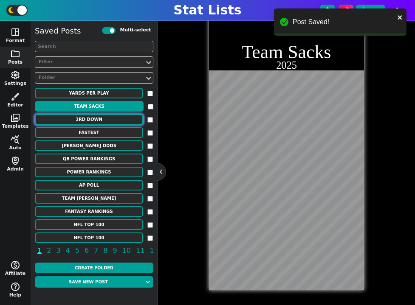
click at [110, 121] on button "3rd Down" at bounding box center [89, 119] width 108 height 11
type textarea "3rd Down"
type textarea "Conversion %"
type textarea "MIA GB LAC CHI BUF DAL [MEDICAL_DATA] PHI SF NE LAR CLE IND KC TB"
type textarea "Dolphins Packers Chargers Bears Bills Cowboys Ravens Eagles 49ers Patriots Rams…"
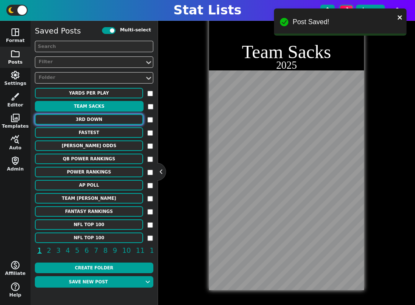
type textarea "54.3 47.5 46.3 46.2 45 44.4 44.1 43.9 43.6 43.6 42.9 42.6 41.7 41.5 41.5"
type input "18"
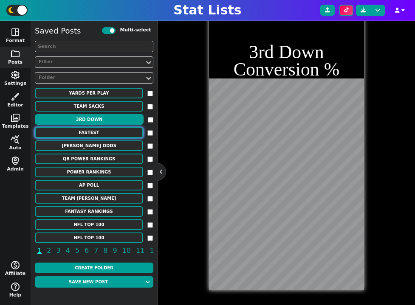
click at [104, 135] on button "FASTEST" at bounding box center [89, 132] width 108 height 11
type textarea "FASTEST"
type textarea "BALL CARRIERS"
type textarea "Through Week 3"
type textarea "IND DET JAX CHI KC PIT [MEDICAL_DATA] MIA CHI MIA NYG MIN IND LAR CAR"
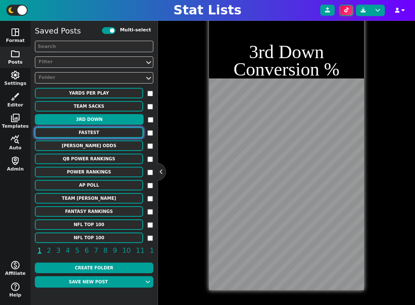
type textarea "[PERSON_NAME] Jahmyr [PERSON_NAME] [PERSON_NAME] [PERSON_NAME] [PERSON_NAME] [P…"
type textarea "22.4 22.3 22.1 21.7 21.5 21.3 21.1 21.0 21.0 21.0 20.8 20.8 20.7 20.7 20.6"
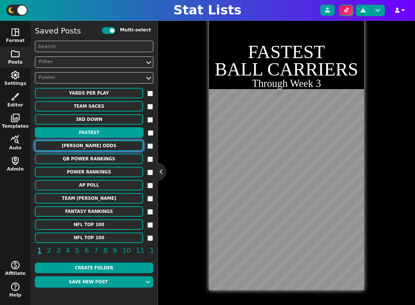
click at [104, 147] on button "[PERSON_NAME] ODDS" at bounding box center [89, 146] width 108 height 11
type textarea "[PERSON_NAME] ODDS"
type textarea "Implied Probability Acc. To DraftKings"
type textarea "ind lac jax sea sf gb tb buf ne det chi lar min ari car"
type textarea "[PERSON_NAME] [PERSON_NAME] [PERSON_NAME] [PERSON_NAME] [PERSON_NAME] [PERSON_N…"
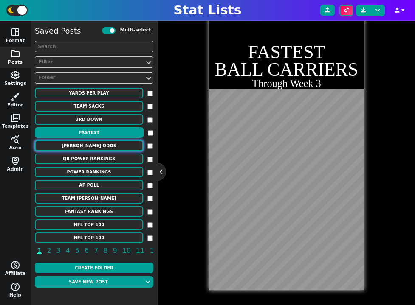
type textarea "20.8 13.3 9.1 7.7 7.7 5.3 5.3 5.3 4.8 4.8 4.8 4.8 3.8 3.8 3.8"
type input "6.5"
